Goal: Task Accomplishment & Management: Manage account settings

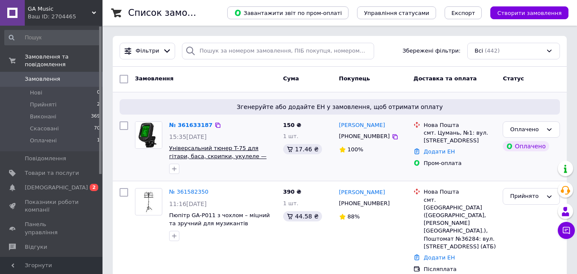
click at [198, 155] on span "Універсальний тюнер T-75 для гітари, баса, скрипки, укулеле — GA Music" at bounding box center [217, 156] width 97 height 22
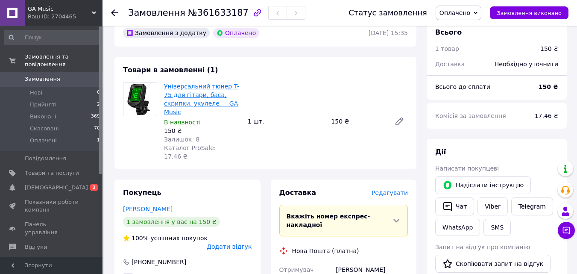
scroll to position [256, 0]
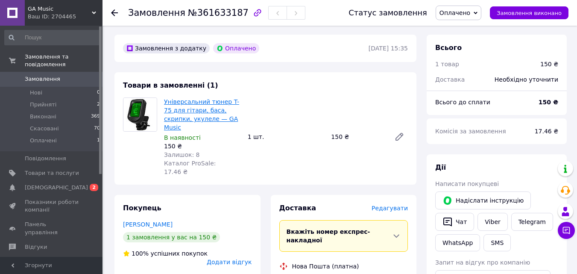
click at [200, 108] on link "Універсальний тюнер T-75 для гітари, баса, скрипки, укулеле — GA Music" at bounding box center [201, 114] width 75 height 32
click at [205, 101] on link "Універсальний тюнер T-75 для гітари, баса, скрипки, укулеле — GA Music" at bounding box center [201, 114] width 75 height 32
click at [50, 169] on span "Товари та послуги" at bounding box center [52, 173] width 54 height 8
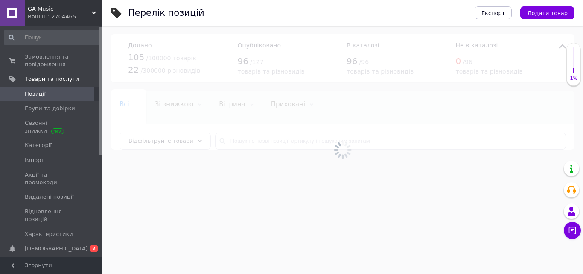
click at [142, 87] on div at bounding box center [342, 150] width 481 height 248
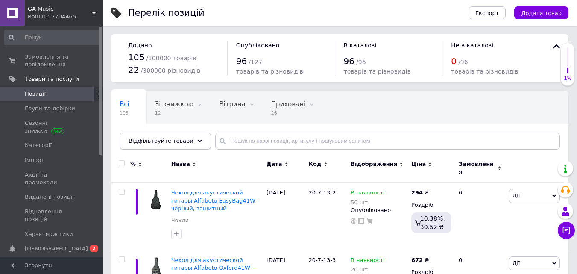
scroll to position [43, 0]
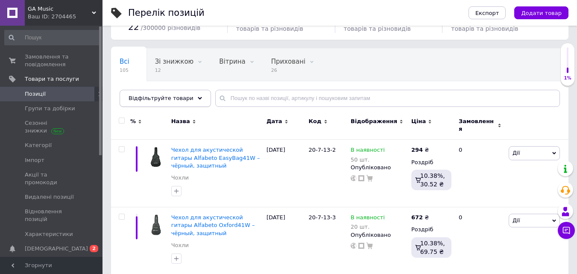
click at [155, 91] on div "Відфільтруйте товари" at bounding box center [165, 98] width 91 height 17
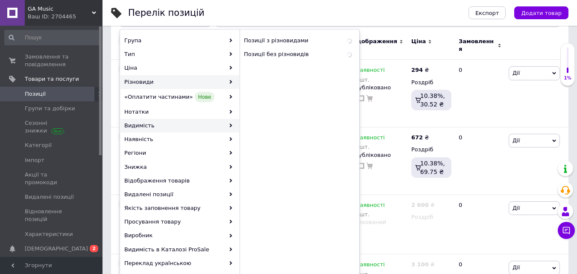
scroll to position [128, 0]
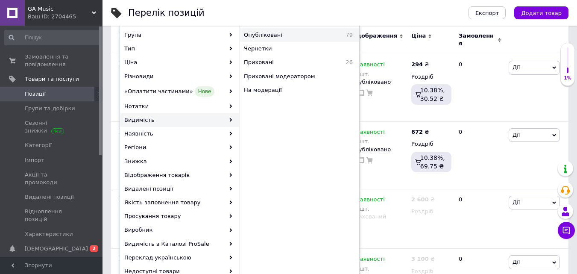
click at [263, 39] on div "Опубліковані 79" at bounding box center [299, 35] width 119 height 14
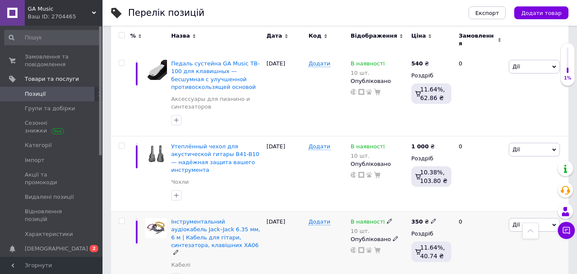
scroll to position [726, 0]
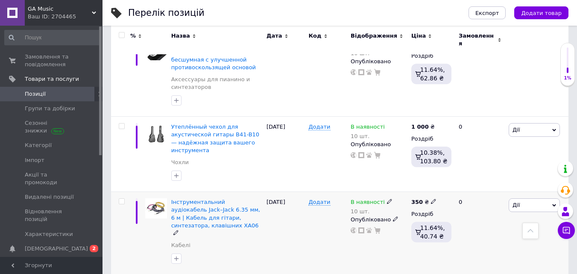
click at [539, 198] on span "Дії" at bounding box center [534, 205] width 51 height 14
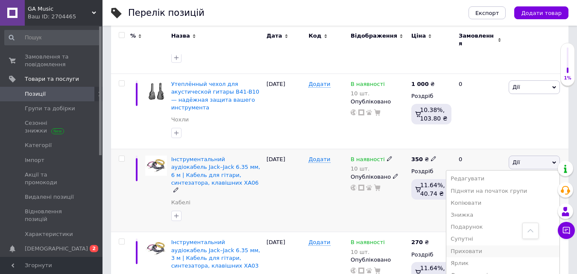
click at [498, 245] on li "Приховати" at bounding box center [502, 251] width 113 height 12
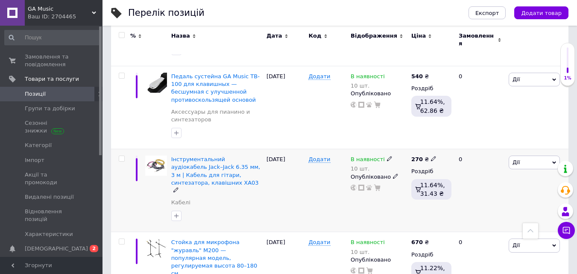
click at [533, 155] on span "Дії" at bounding box center [534, 162] width 51 height 14
click at [486, 245] on li "Приховати" at bounding box center [502, 251] width 113 height 12
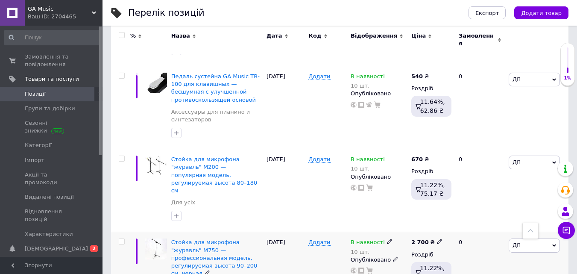
click at [387, 239] on icon at bounding box center [389, 241] width 5 height 5
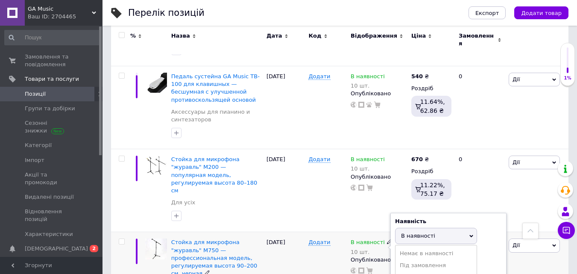
click at [414, 232] on span "В наявності" at bounding box center [418, 235] width 34 height 6
click at [392, 222] on div "Наявність В наявності Немає в наявності Під замовлення Готово до відправки Зали…" at bounding box center [448, 247] width 116 height 69
type input "4"
type input "3"
click at [386, 235] on div "В наявності 10 шт. Наявність В наявності Немає в наявності Під замовлення Готов…" at bounding box center [378, 273] width 61 height 83
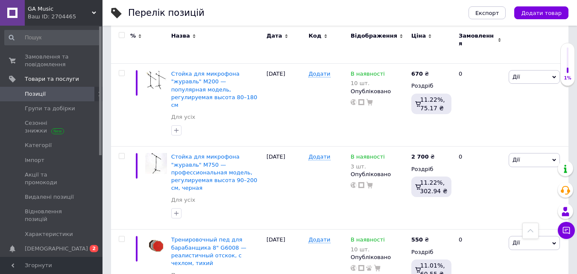
scroll to position [897, 0]
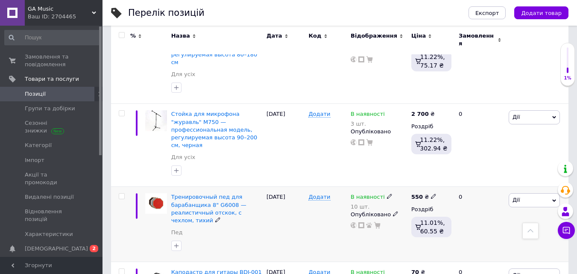
click at [381, 193] on div "В наявності" at bounding box center [372, 197] width 42 height 8
click at [387, 193] on icon at bounding box center [389, 195] width 5 height 5
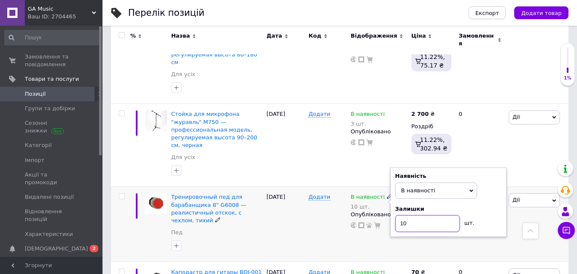
drag, startPoint x: 416, startPoint y: 162, endPoint x: 397, endPoint y: 164, distance: 19.3
click at [397, 215] on input "10" at bounding box center [427, 223] width 65 height 17
type input "8"
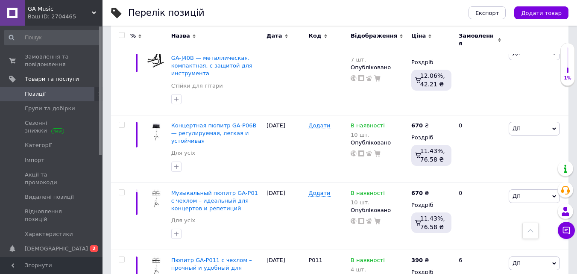
scroll to position [1308, 0]
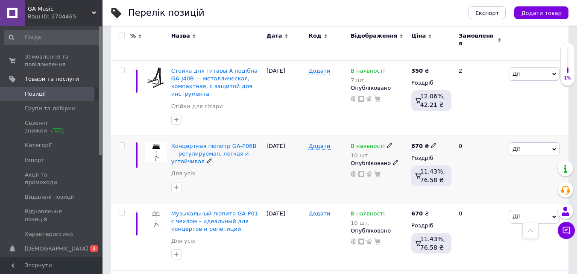
click at [387, 143] on icon at bounding box center [389, 145] width 5 height 5
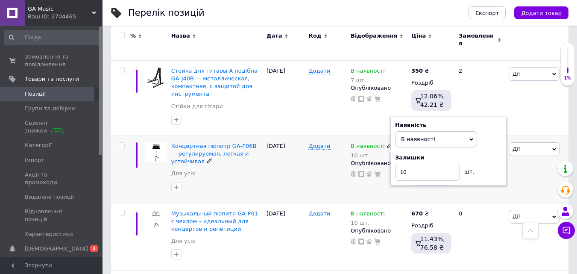
click at [422, 121] on div "Наявність" at bounding box center [448, 125] width 107 height 8
click at [405, 164] on input "10" at bounding box center [427, 172] width 65 height 17
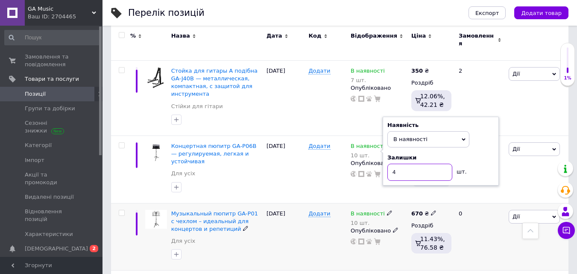
type input "4"
click at [391, 210] on div "В наявності 10 шт." at bounding box center [379, 218] width 56 height 17
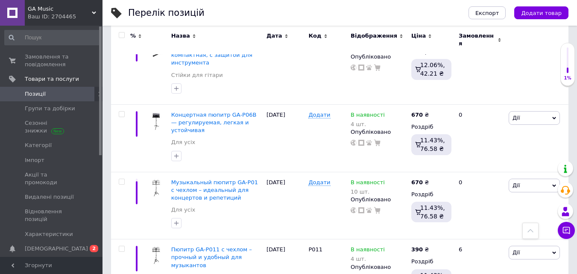
scroll to position [1350, 0]
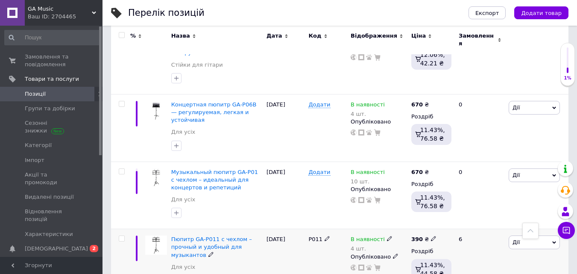
click at [387, 236] on icon at bounding box center [389, 238] width 5 height 5
click at [415, 224] on span "В наявності" at bounding box center [436, 232] width 82 height 16
drag, startPoint x: 409, startPoint y: 191, endPoint x: 408, endPoint y: 195, distance: 4.3
click at [408, 247] on div "Залишки 4 шт." at bounding box center [448, 260] width 107 height 27
click at [408, 257] on input "4" at bounding box center [427, 265] width 65 height 17
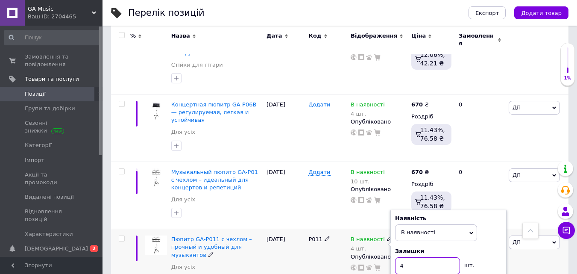
click at [408, 257] on input "4" at bounding box center [427, 265] width 65 height 17
type input "10"
click at [398, 229] on div "В наявності 4 шт. Наявність В наявності Немає в наявності Під замовлення Готово…" at bounding box center [378, 262] width 61 height 67
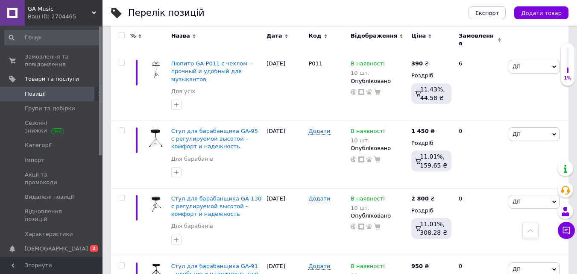
scroll to position [1535, 0]
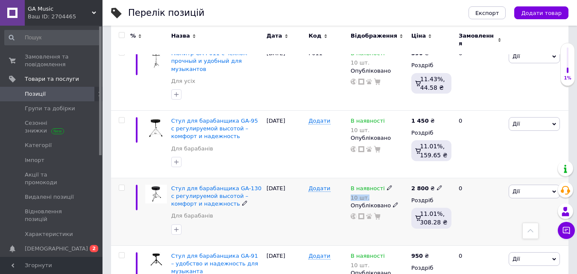
drag, startPoint x: 383, startPoint y: 122, endPoint x: 375, endPoint y: 124, distance: 7.9
click at [375, 184] on div "В наявності" at bounding box center [372, 188] width 42 height 8
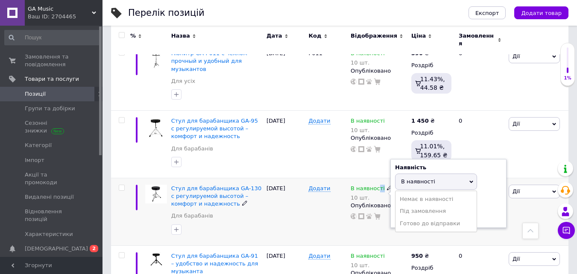
click at [414, 178] on span "В наявності" at bounding box center [418, 181] width 34 height 6
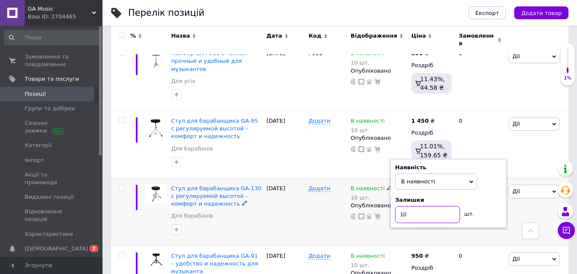
click at [410, 206] on input "10" at bounding box center [427, 214] width 65 height 17
type input "4"
click at [389, 178] on div "В наявності 10 шт. Наявність В наявності Немає в наявності Під замовлення Готов…" at bounding box center [378, 211] width 61 height 67
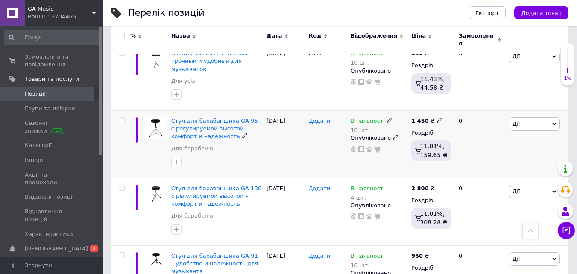
click at [387, 117] on icon at bounding box center [389, 119] width 5 height 5
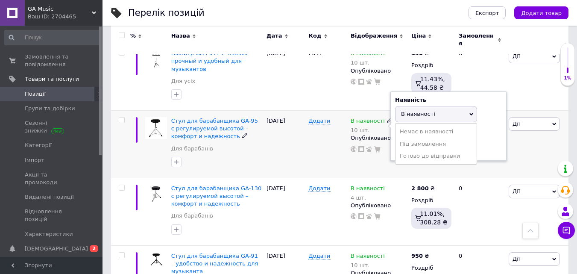
click at [408, 111] on span "В наявності" at bounding box center [418, 114] width 34 height 6
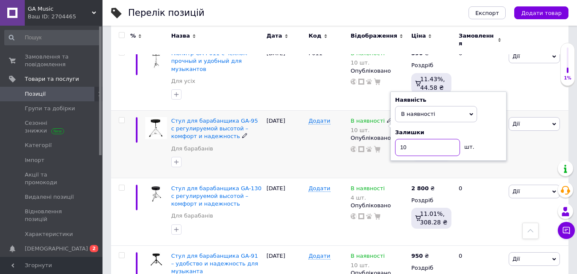
click at [404, 139] on input "10" at bounding box center [427, 147] width 65 height 17
type input "5"
click at [398, 111] on div "В наявності 10 шт. Наявність В наявності Немає в наявності Під замовлення Готов…" at bounding box center [378, 144] width 61 height 67
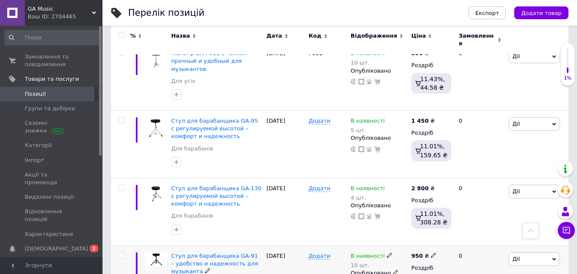
click at [386, 245] on div "В наявності 10 шт. Опубліковано" at bounding box center [378, 278] width 61 height 67
click at [387, 252] on icon at bounding box center [389, 254] width 5 height 5
click at [405, 246] on span "В наявності" at bounding box center [418, 249] width 34 height 6
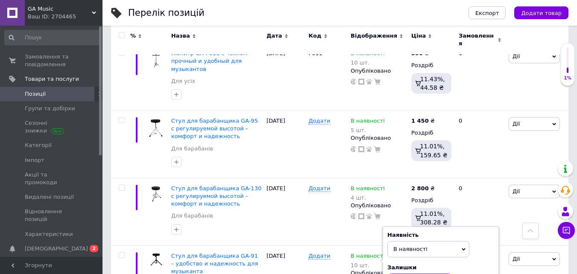
type input "8"
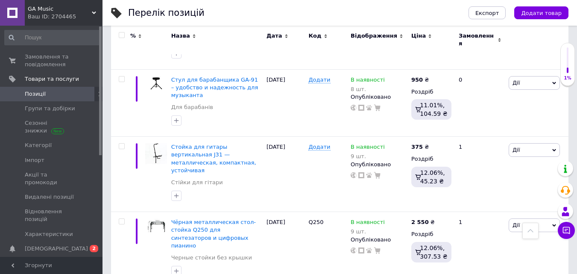
scroll to position [1732, 0]
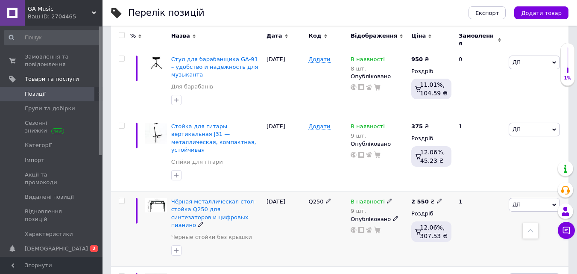
click at [387, 198] on icon at bounding box center [389, 200] width 5 height 5
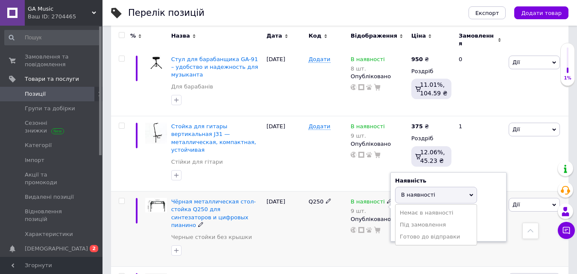
click at [420, 187] on span "В наявності" at bounding box center [436, 195] width 82 height 16
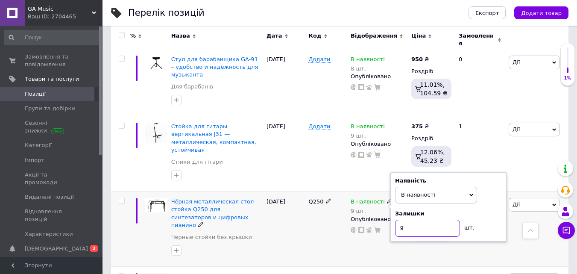
click at [408, 220] on input "9" at bounding box center [427, 228] width 65 height 17
type input "11"
click at [399, 191] on div "В наявності 9 шт. Наявність В наявності Немає в наявності Під замовлення Готово…" at bounding box center [378, 228] width 61 height 75
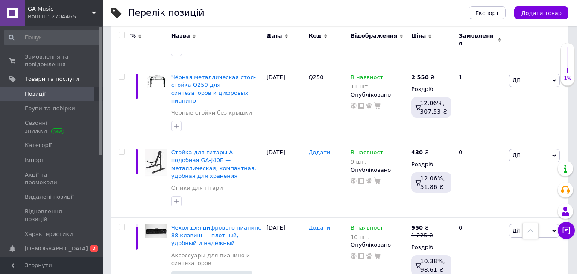
scroll to position [1866, 0]
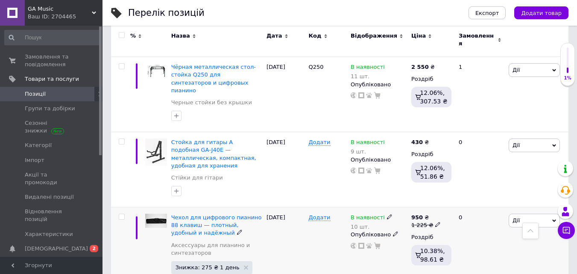
click at [387, 214] on icon at bounding box center [389, 216] width 5 height 5
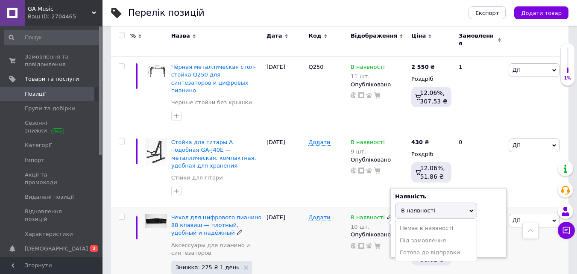
click at [411, 202] on span "В наявності" at bounding box center [436, 210] width 82 height 16
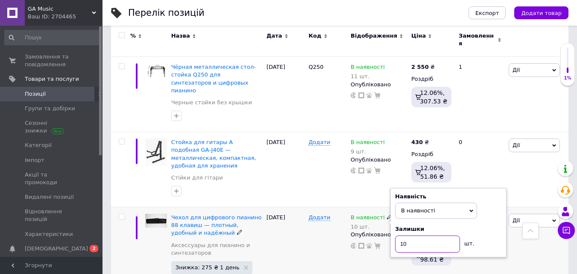
click at [405, 235] on input "10" at bounding box center [427, 243] width 65 height 17
type input "7"
click at [398, 207] on div "В наявності 10 шт. Наявність В наявності Немає в наявності Під замовлення Готов…" at bounding box center [378, 252] width 61 height 90
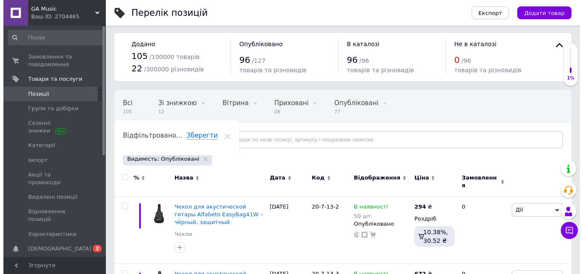
scroll to position [0, 0]
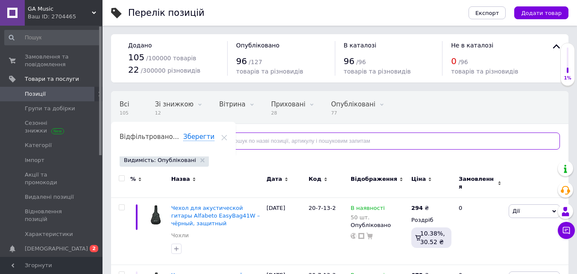
click at [314, 141] on input "text" at bounding box center [387, 140] width 345 height 17
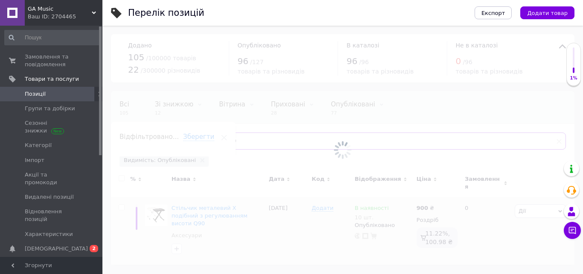
type input "х"
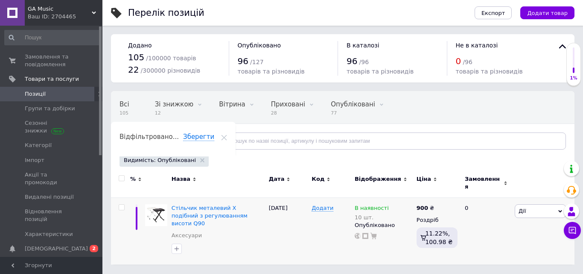
click at [72, 95] on span "Позиції" at bounding box center [52, 94] width 54 height 8
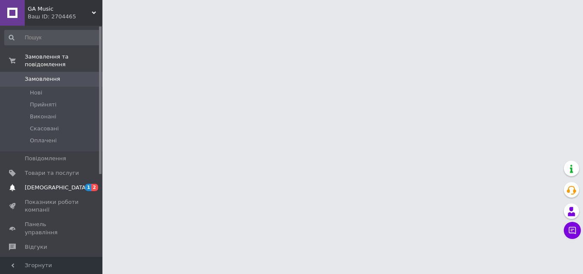
click at [45, 184] on span "[DEMOGRAPHIC_DATA]" at bounding box center [56, 188] width 63 height 8
